Goal: Task Accomplishment & Management: Use online tool/utility

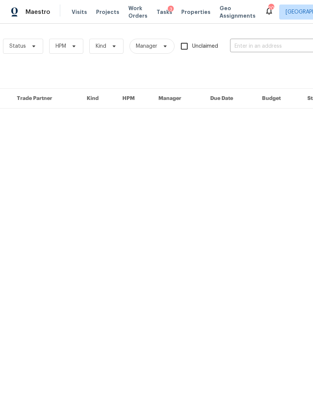
scroll to position [0, 113]
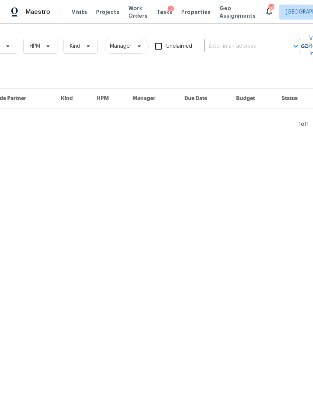
click at [239, 45] on input "text" at bounding box center [241, 47] width 75 height 12
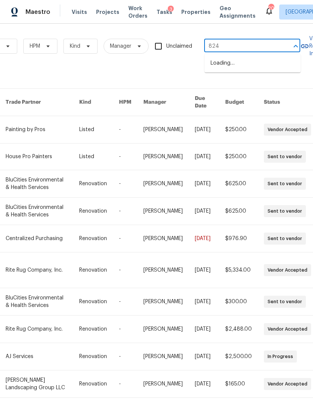
type input "824 n"
click at [256, 68] on li "[STREET_ADDRESS]" at bounding box center [253, 63] width 96 height 12
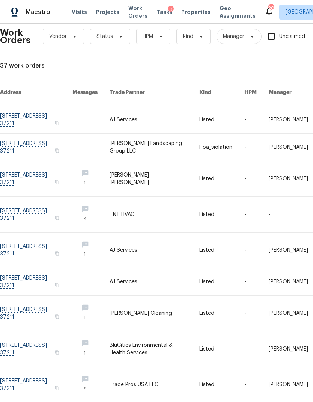
scroll to position [10, 0]
click at [59, 121] on icon "button" at bounding box center [57, 123] width 5 height 5
click at [31, 113] on link at bounding box center [36, 119] width 72 height 27
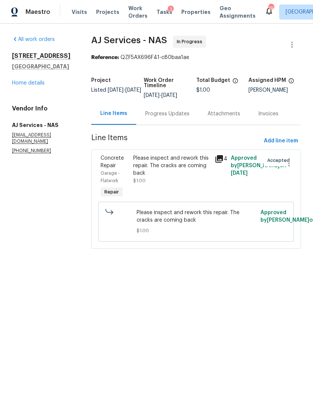
click at [175, 113] on div "Progress Updates" at bounding box center [167, 114] width 44 height 8
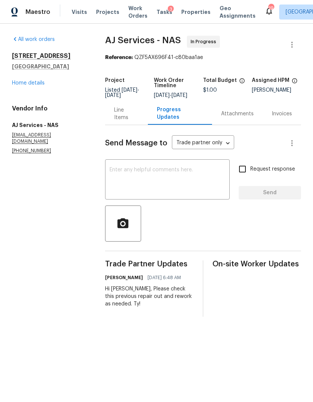
click at [180, 188] on textarea at bounding box center [168, 180] width 116 height 26
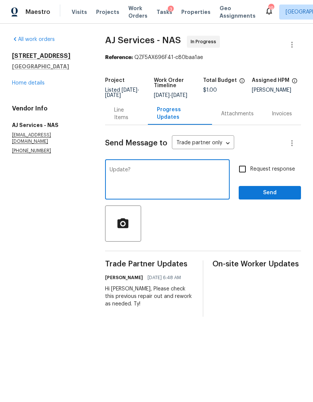
type textarea "Update?"
click at [250, 174] on input "Request response" at bounding box center [243, 169] width 16 height 16
checkbox input "true"
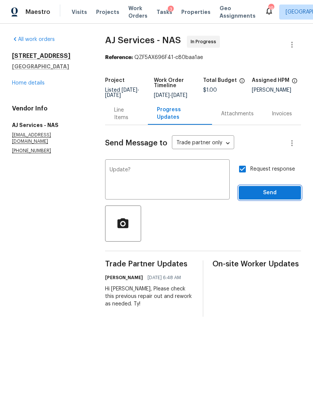
click at [277, 196] on span "Send" at bounding box center [270, 192] width 50 height 9
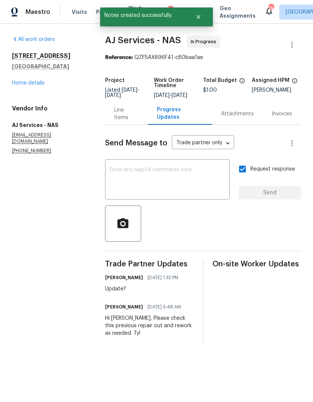
click at [27, 85] on link "Home details" at bounding box center [28, 82] width 33 height 5
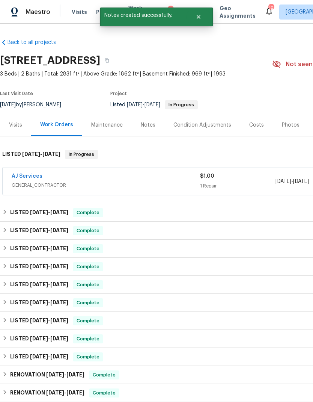
click at [145, 133] on div "Notes" at bounding box center [148, 125] width 33 height 22
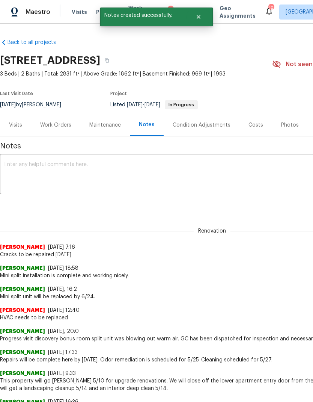
click at [121, 174] on textarea at bounding box center [212, 175] width 415 height 26
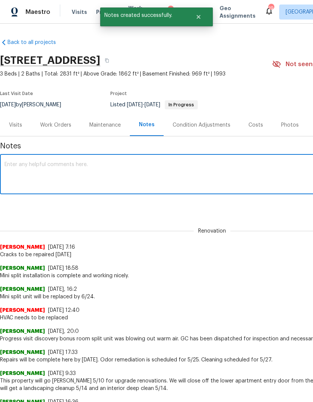
click at [76, 166] on textarea at bounding box center [212, 175] width 415 height 26
paste textarea "Home swapped to traditional due to lock box code needed to access basement"
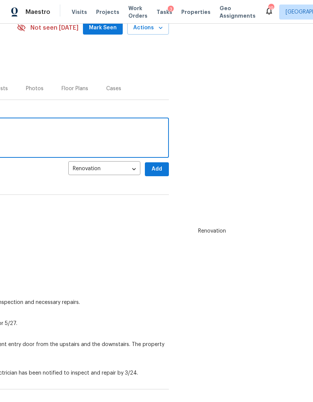
scroll to position [37, 261]
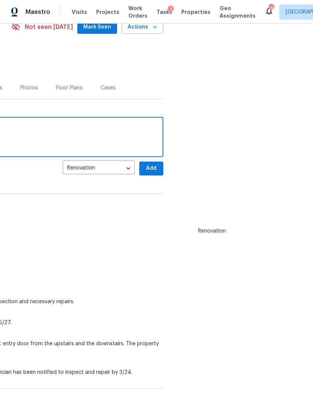
type textarea "Home swapped to traditional due to lock box code needed to access basement"
click at [154, 168] on span "Add" at bounding box center [151, 168] width 12 height 9
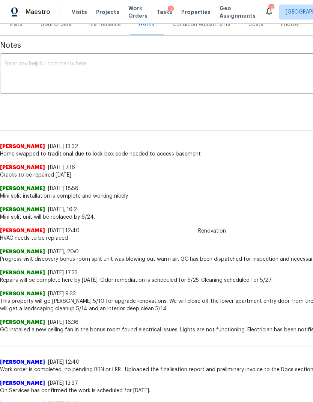
scroll to position [101, 0]
